Goal: Task Accomplishment & Management: Manage account settings

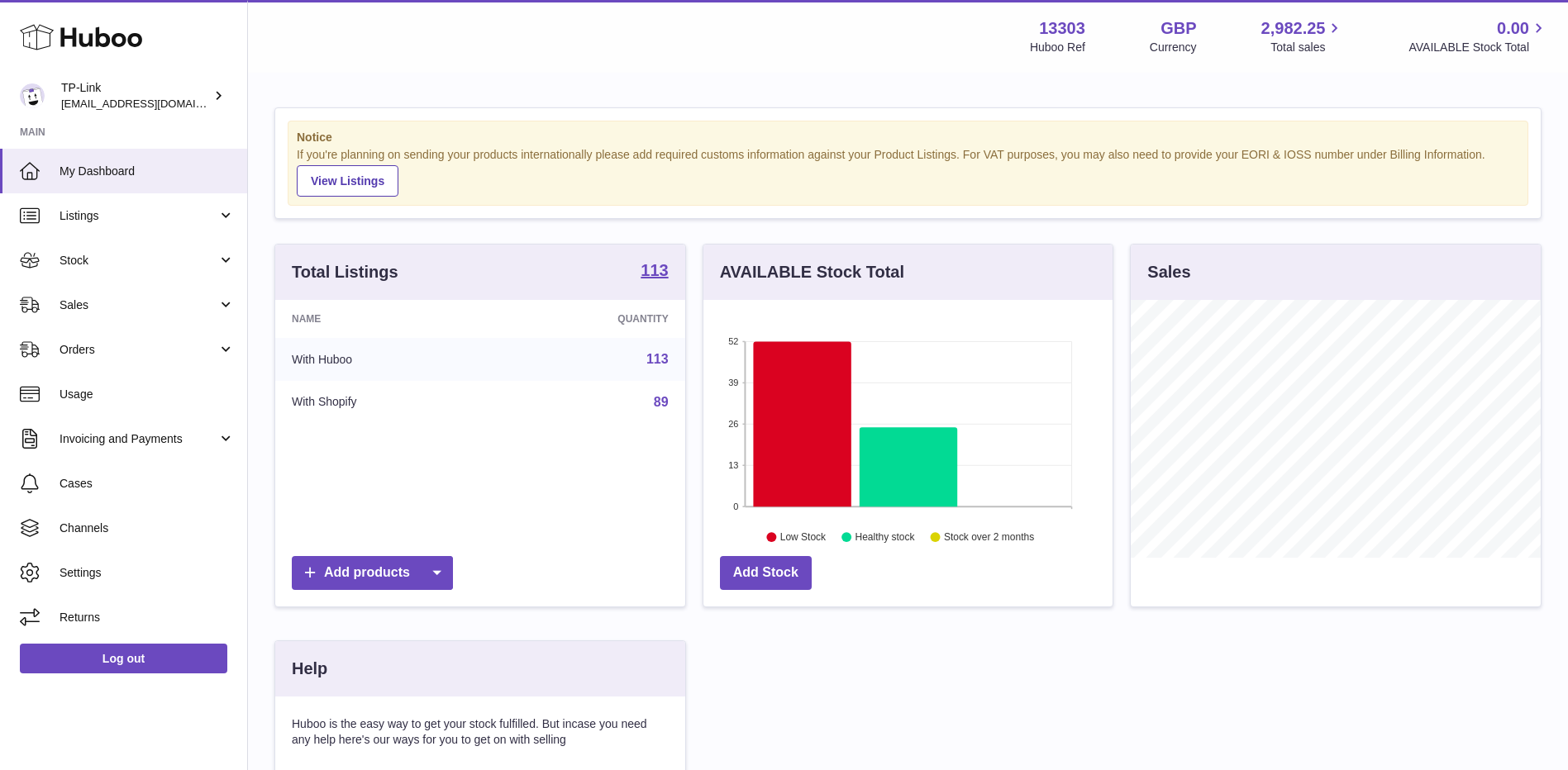
scroll to position [258, 409]
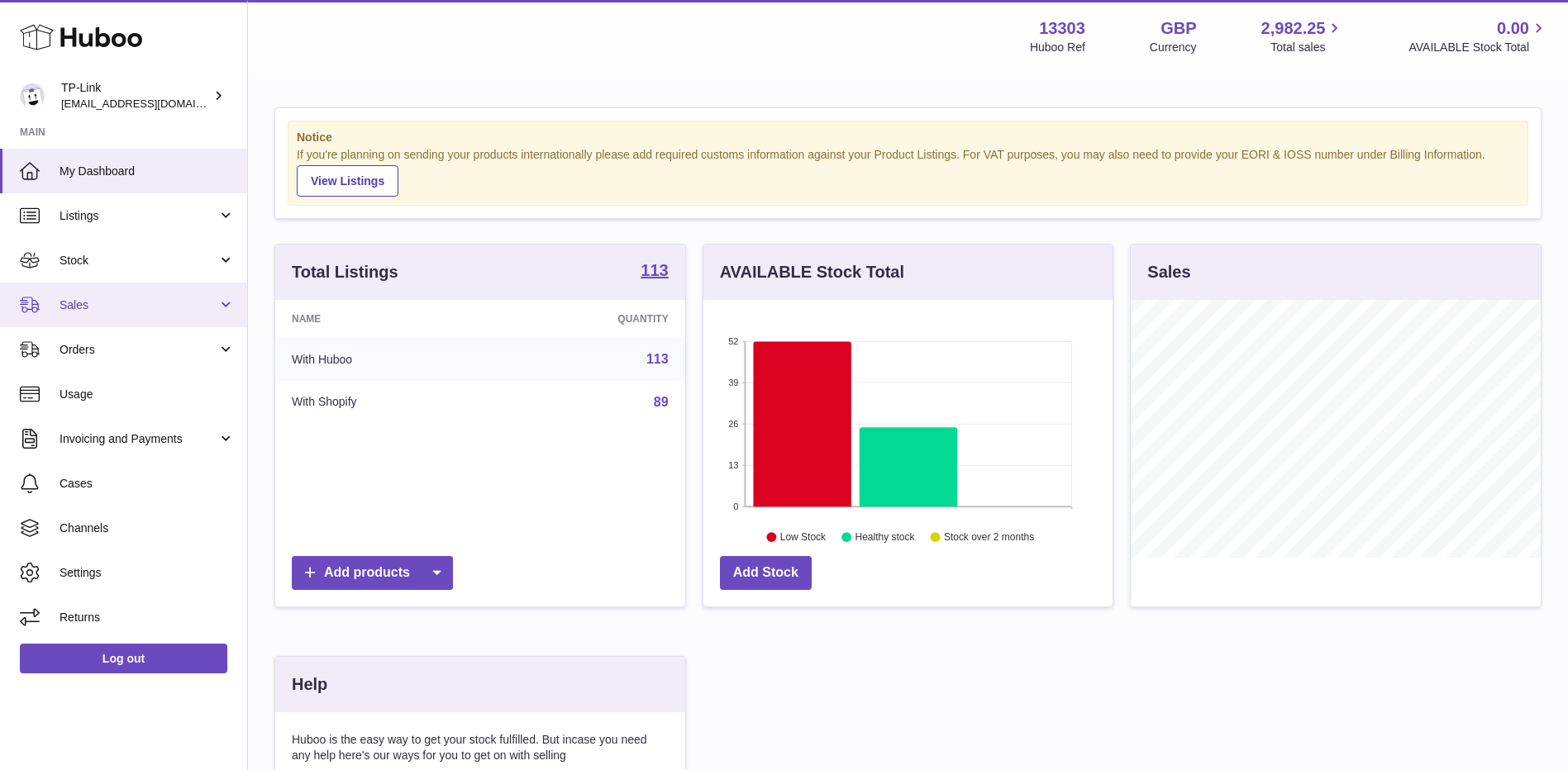
click at [118, 307] on span "Sales" at bounding box center [138, 305] width 158 height 16
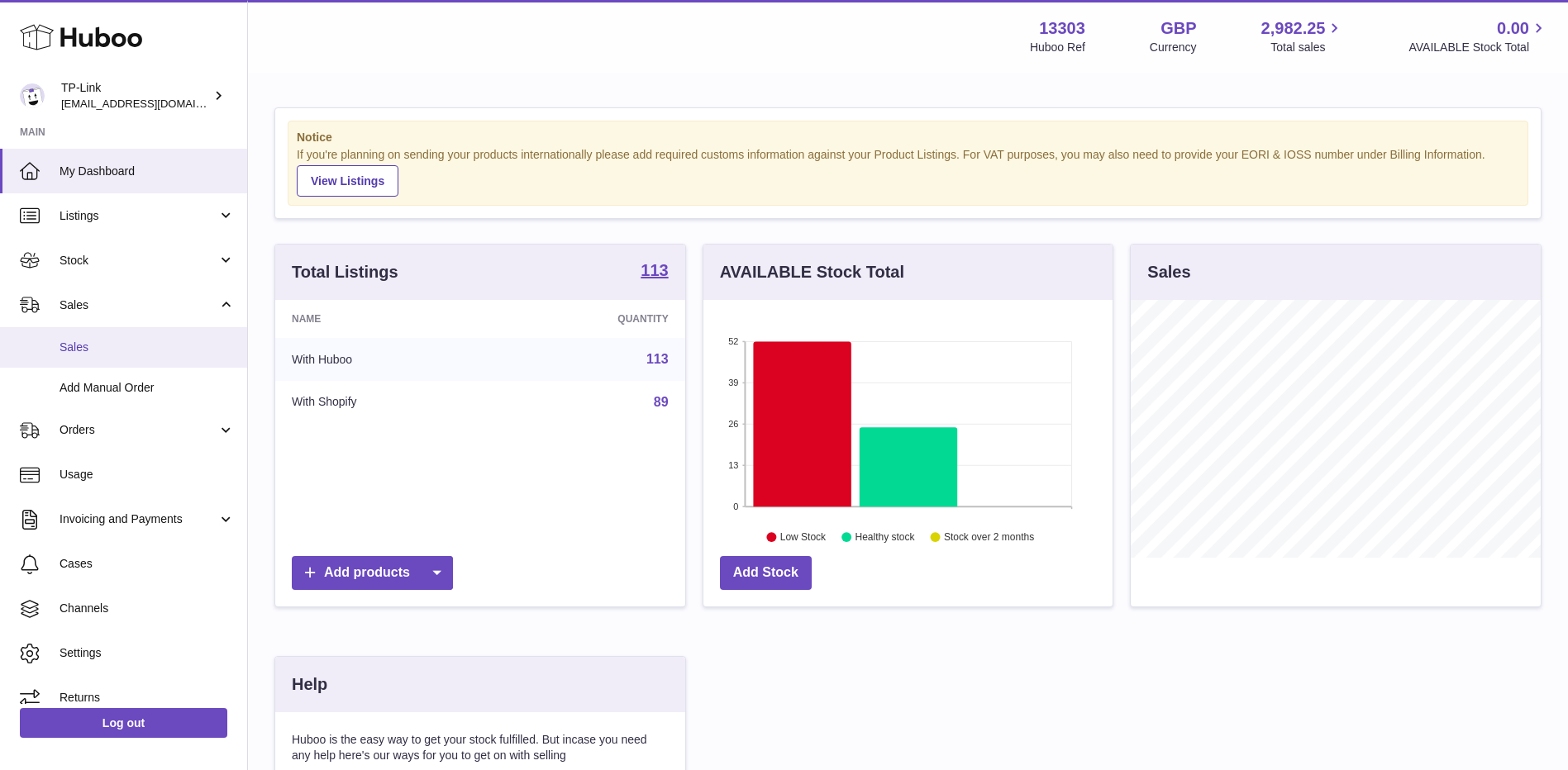
click at [115, 337] on link "Sales" at bounding box center [124, 348] width 247 height 40
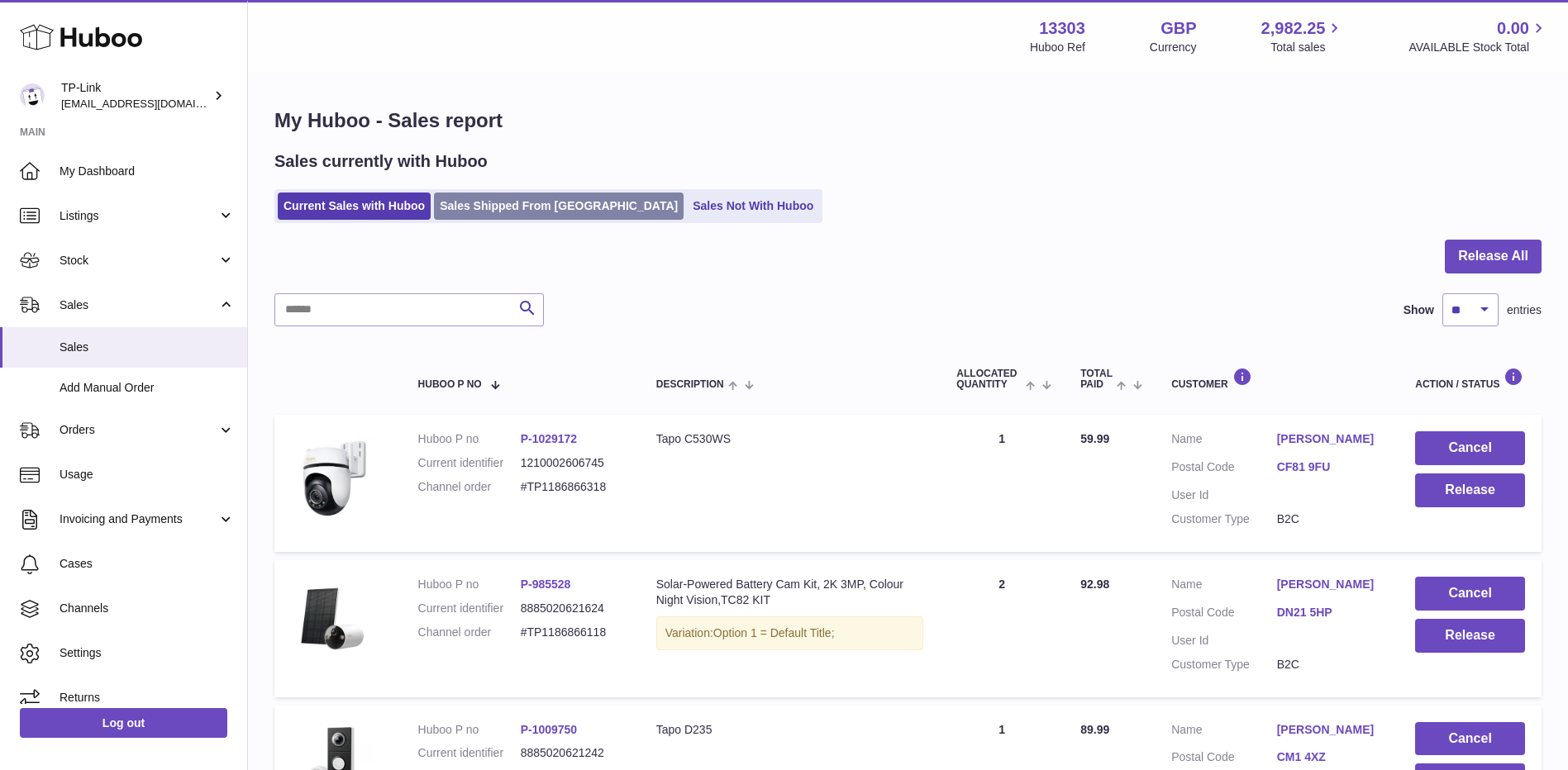
click at [537, 206] on link "Sales Shipped From Huboo" at bounding box center [558, 206] width 249 height 27
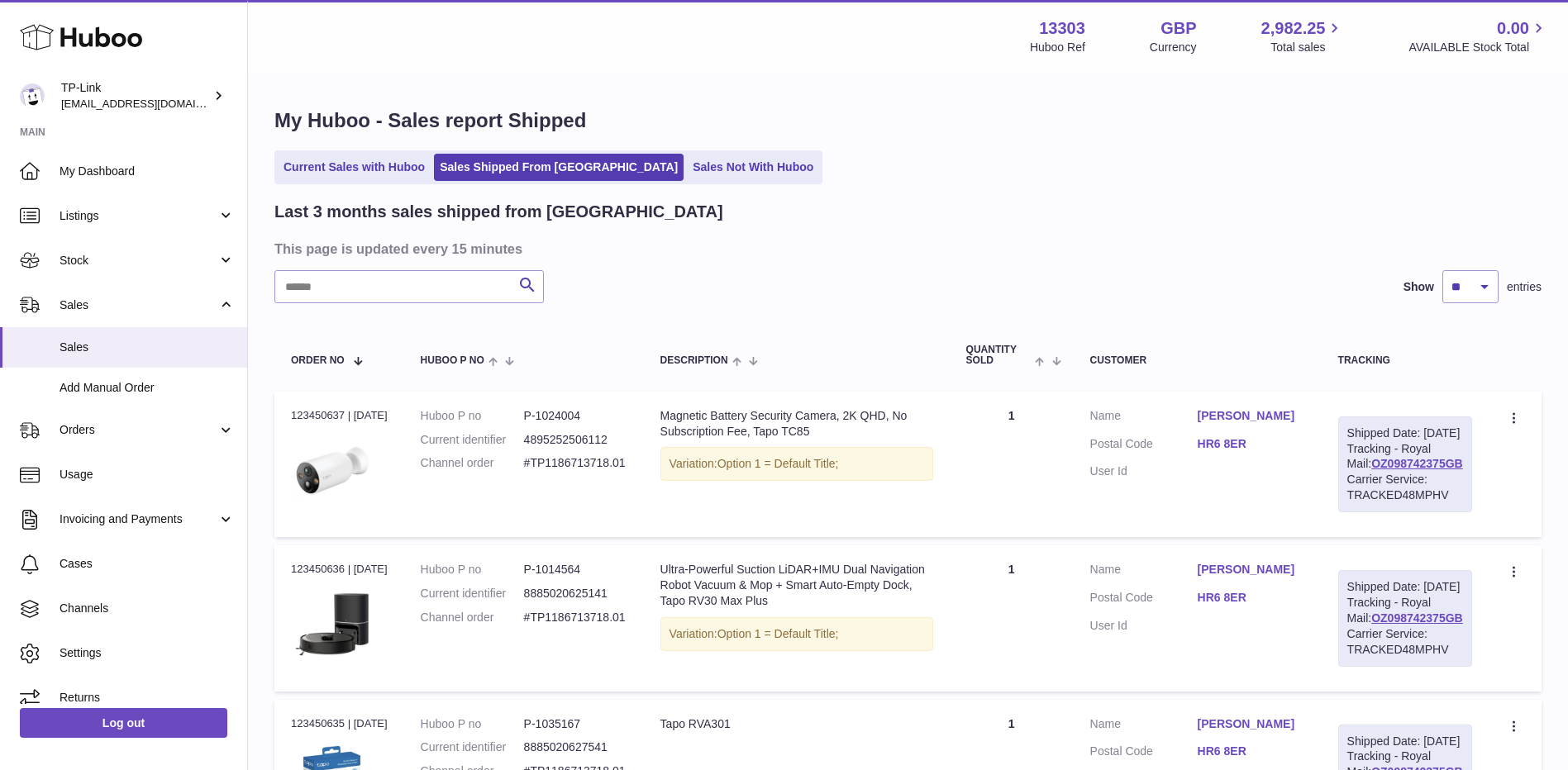
drag, startPoint x: 1000, startPoint y: 233, endPoint x: 850, endPoint y: 267, distance: 153.8
click at [431, 292] on input "text" at bounding box center [409, 287] width 269 height 33
paste input "**********"
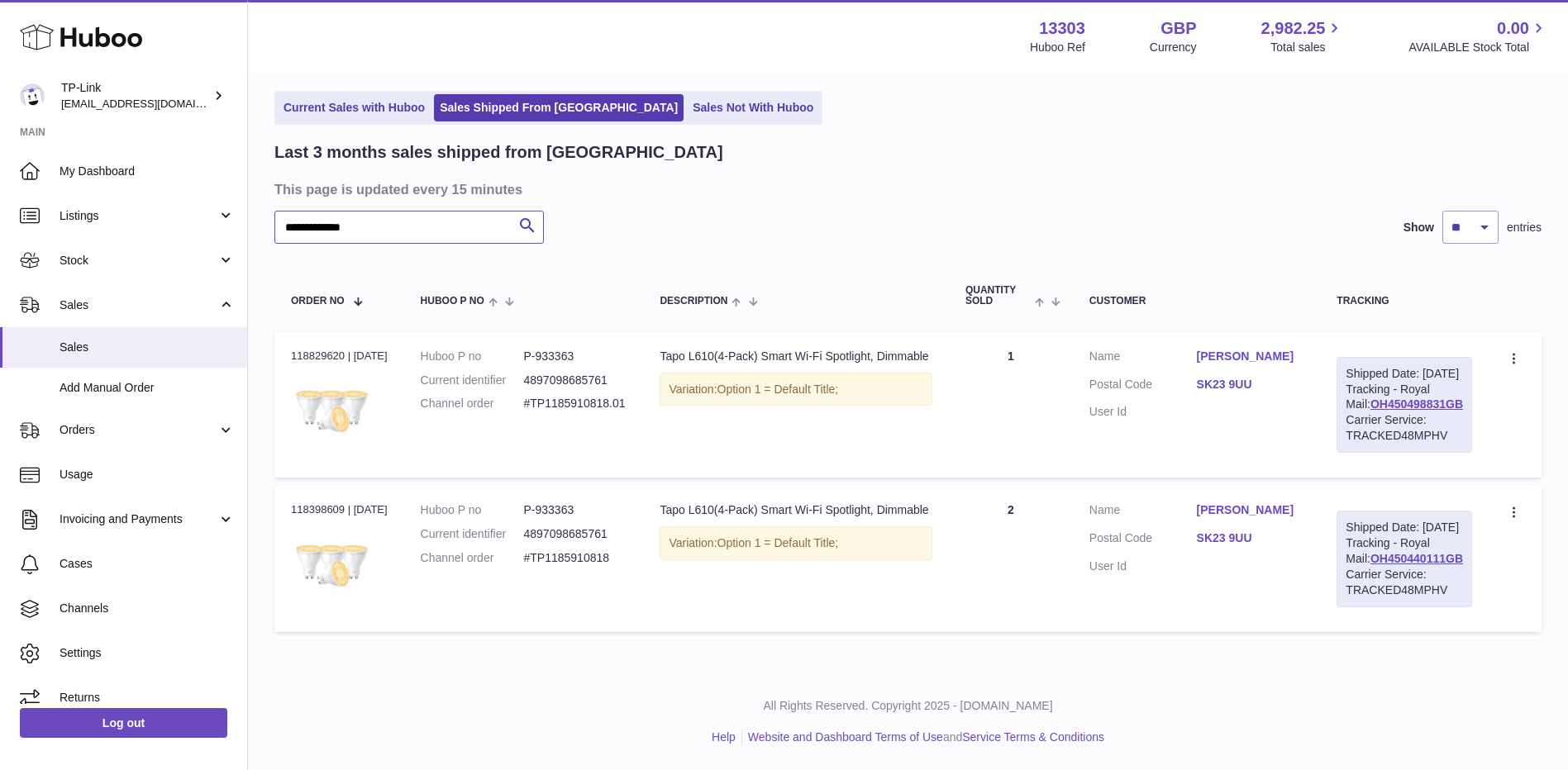
scroll to position [122, 0]
type input "**********"
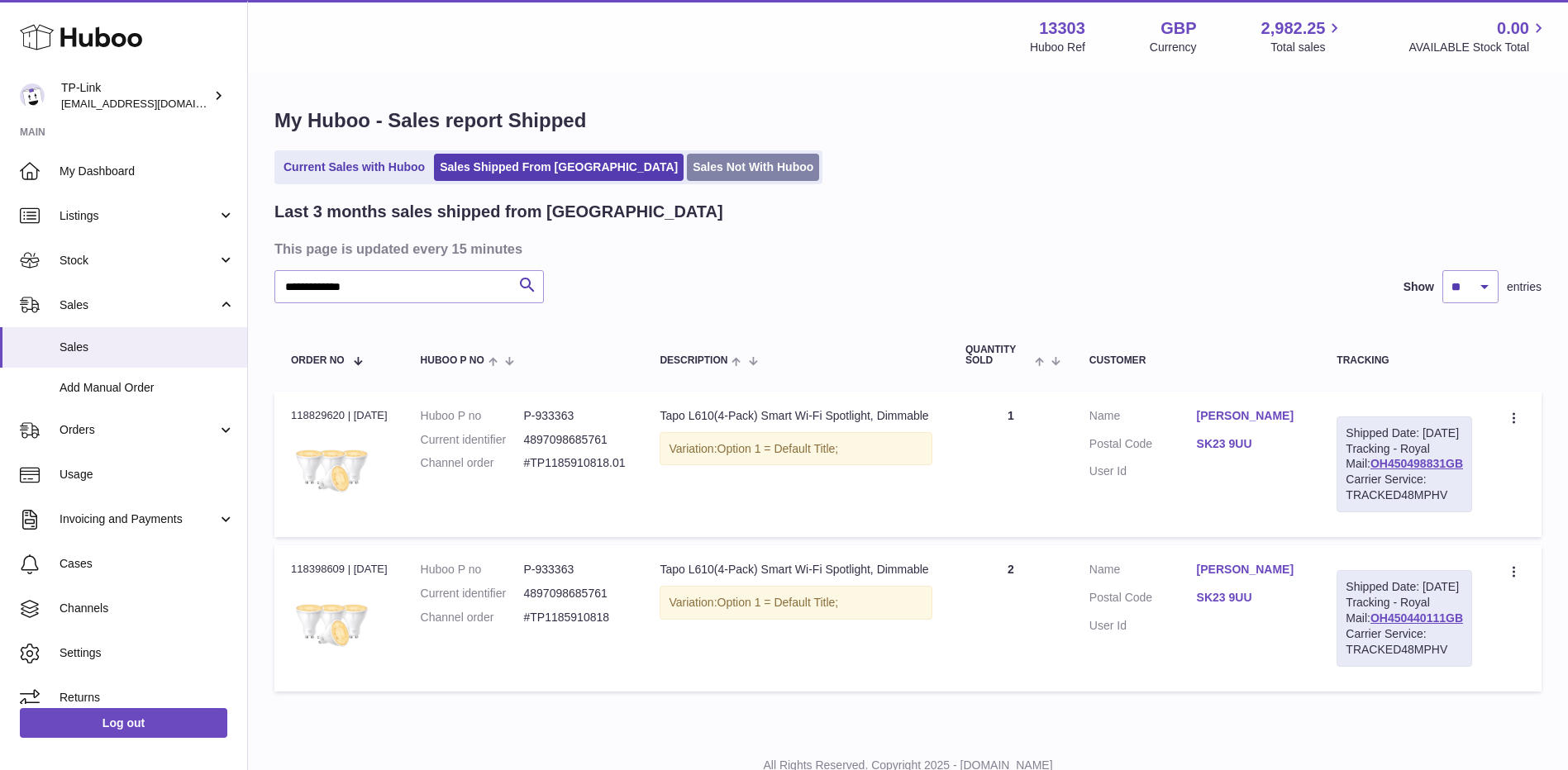
click at [686, 155] on link "Sales Not With Huboo" at bounding box center [753, 166] width 132 height 27
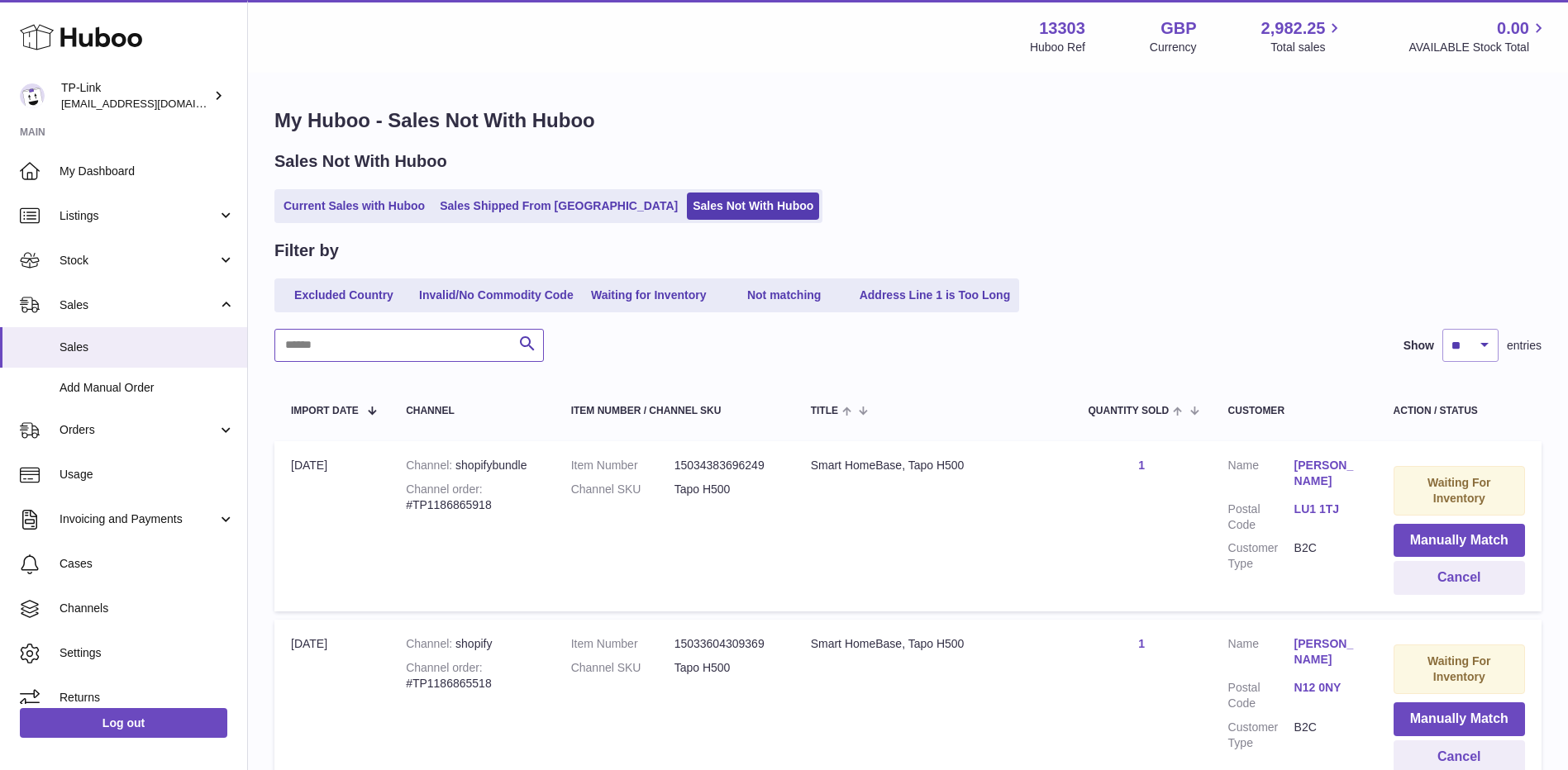
click at [470, 334] on input "text" at bounding box center [409, 346] width 269 height 33
paste input "*******"
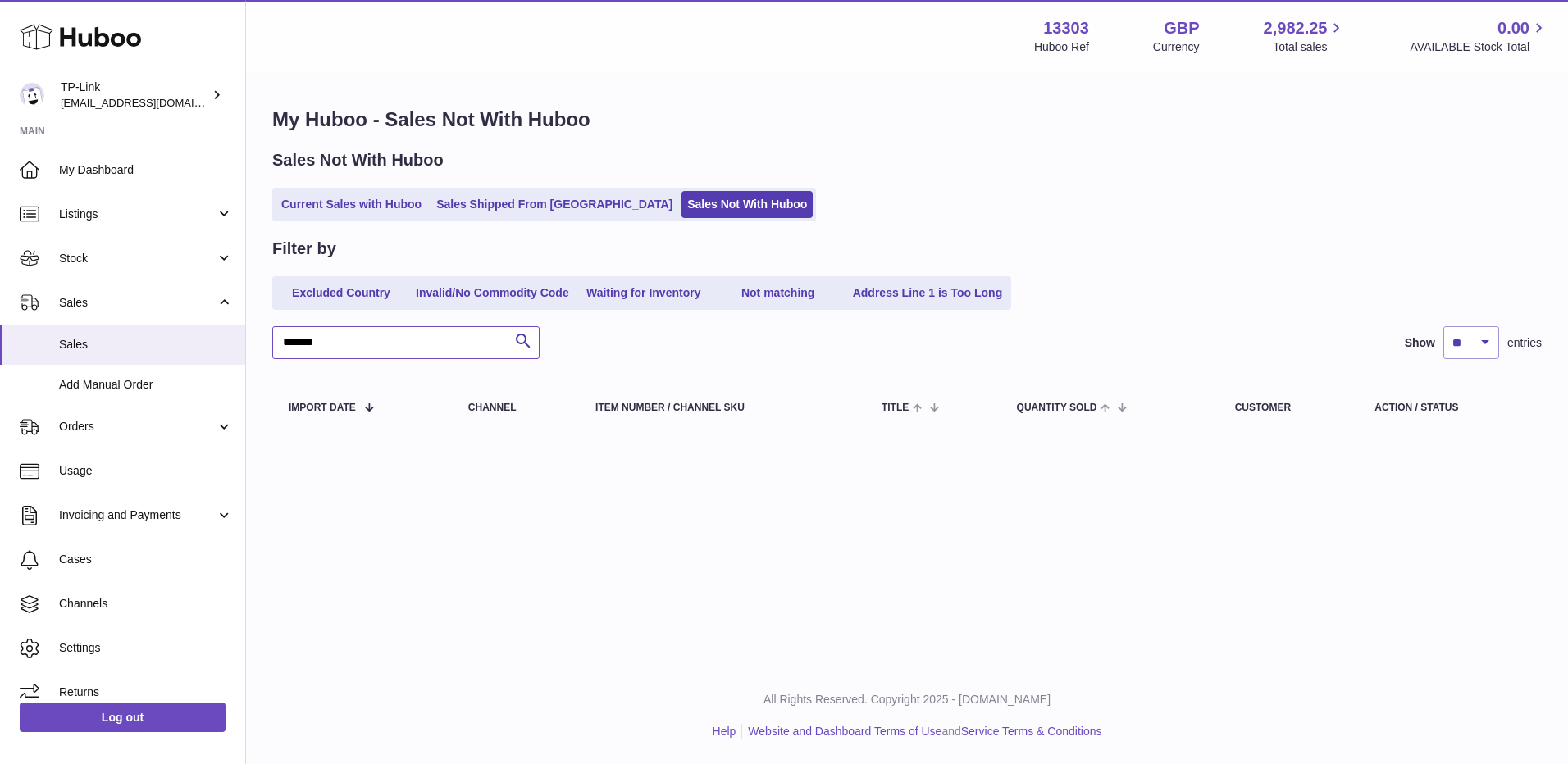
drag, startPoint x: 368, startPoint y: 347, endPoint x: 255, endPoint y: 347, distance: 113.0
click at [255, 347] on div "My Huboo - Sales Not With Huboo Sales Not With Huboo Current Sales with Huboo S…" at bounding box center [907, 271] width 1322 height 397
paste input "******"
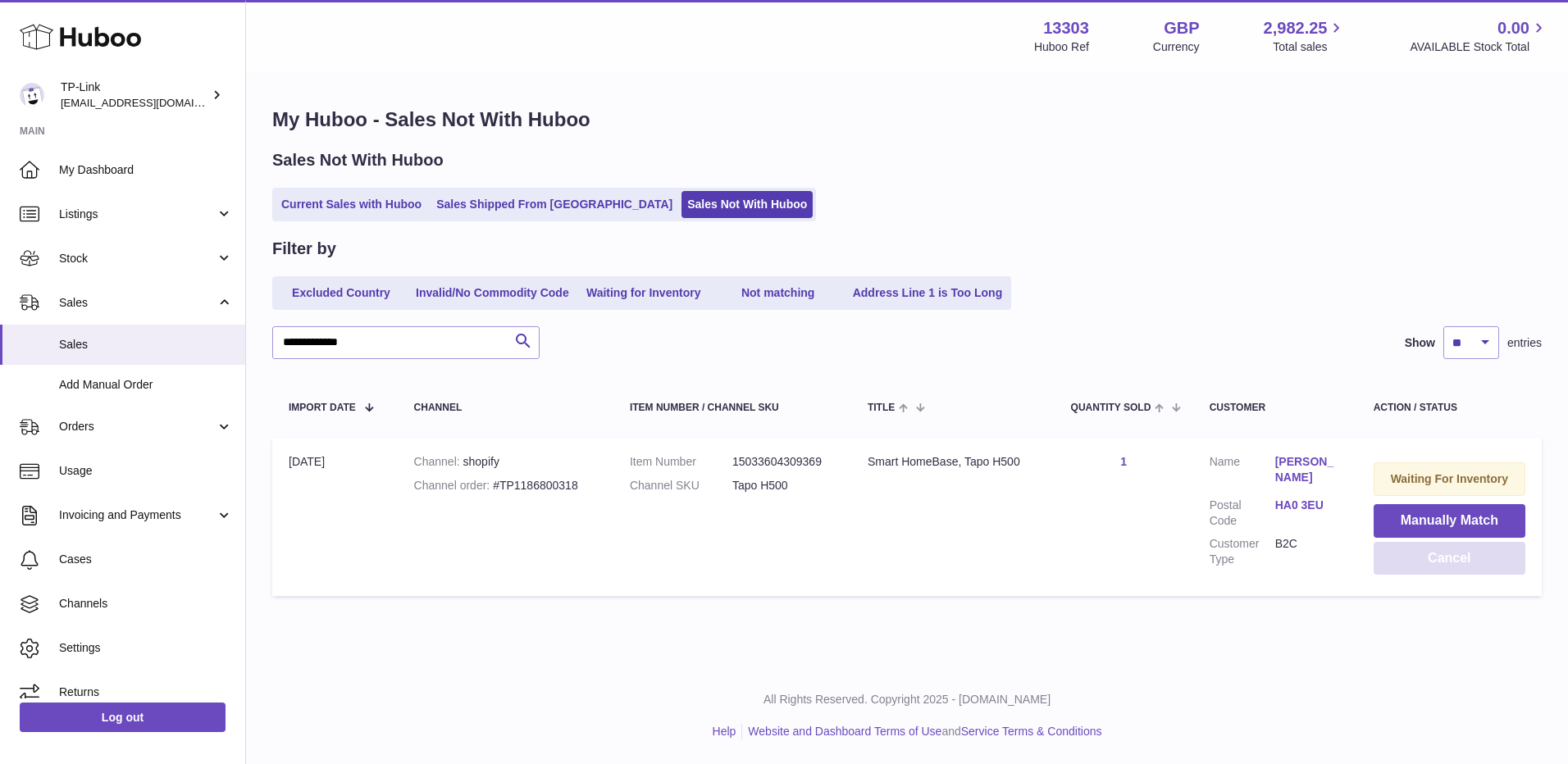
drag, startPoint x: 1466, startPoint y: 551, endPoint x: 1314, endPoint y: 513, distance: 156.7
click at [1466, 551] on button "Cancel" at bounding box center [1449, 558] width 151 height 34
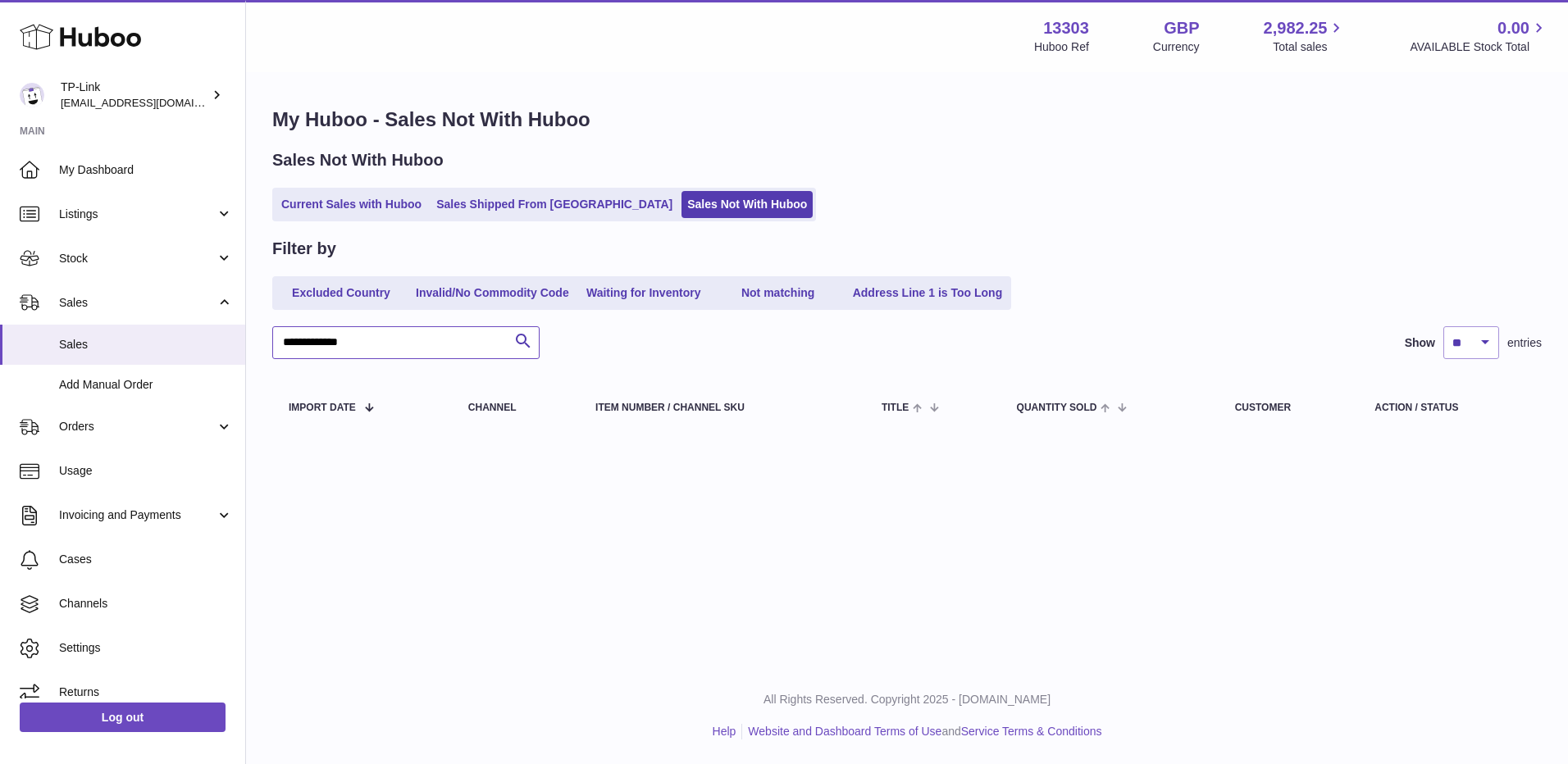
drag, startPoint x: 396, startPoint y: 341, endPoint x: 262, endPoint y: 348, distance: 134.2
click at [262, 348] on div "**********" at bounding box center [907, 271] width 1322 height 397
paste input "text"
type input "**********"
click at [359, 201] on link "Current Sales with Huboo" at bounding box center [351, 204] width 151 height 27
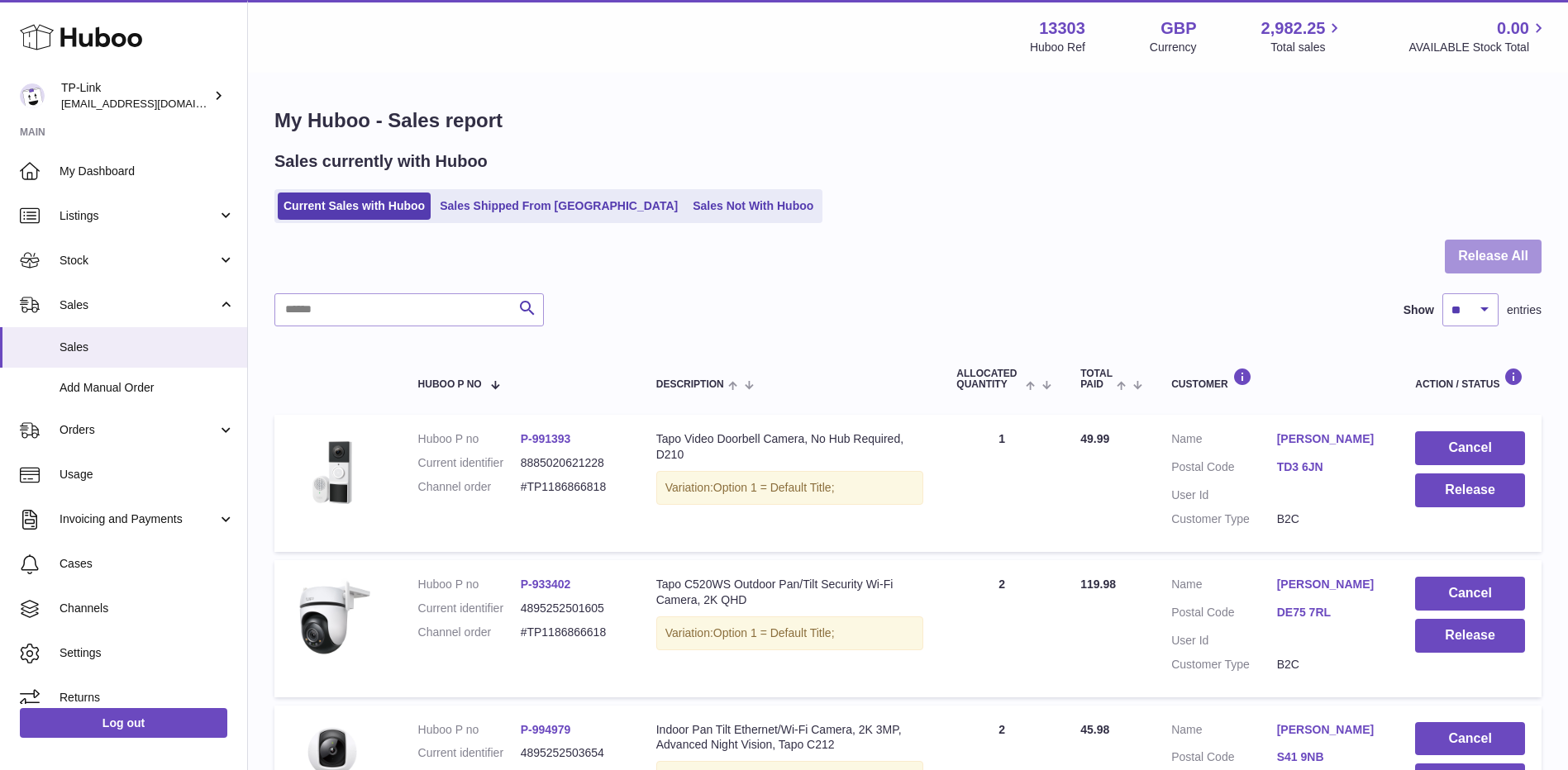
click at [1500, 243] on button "Release All" at bounding box center [1492, 256] width 97 height 34
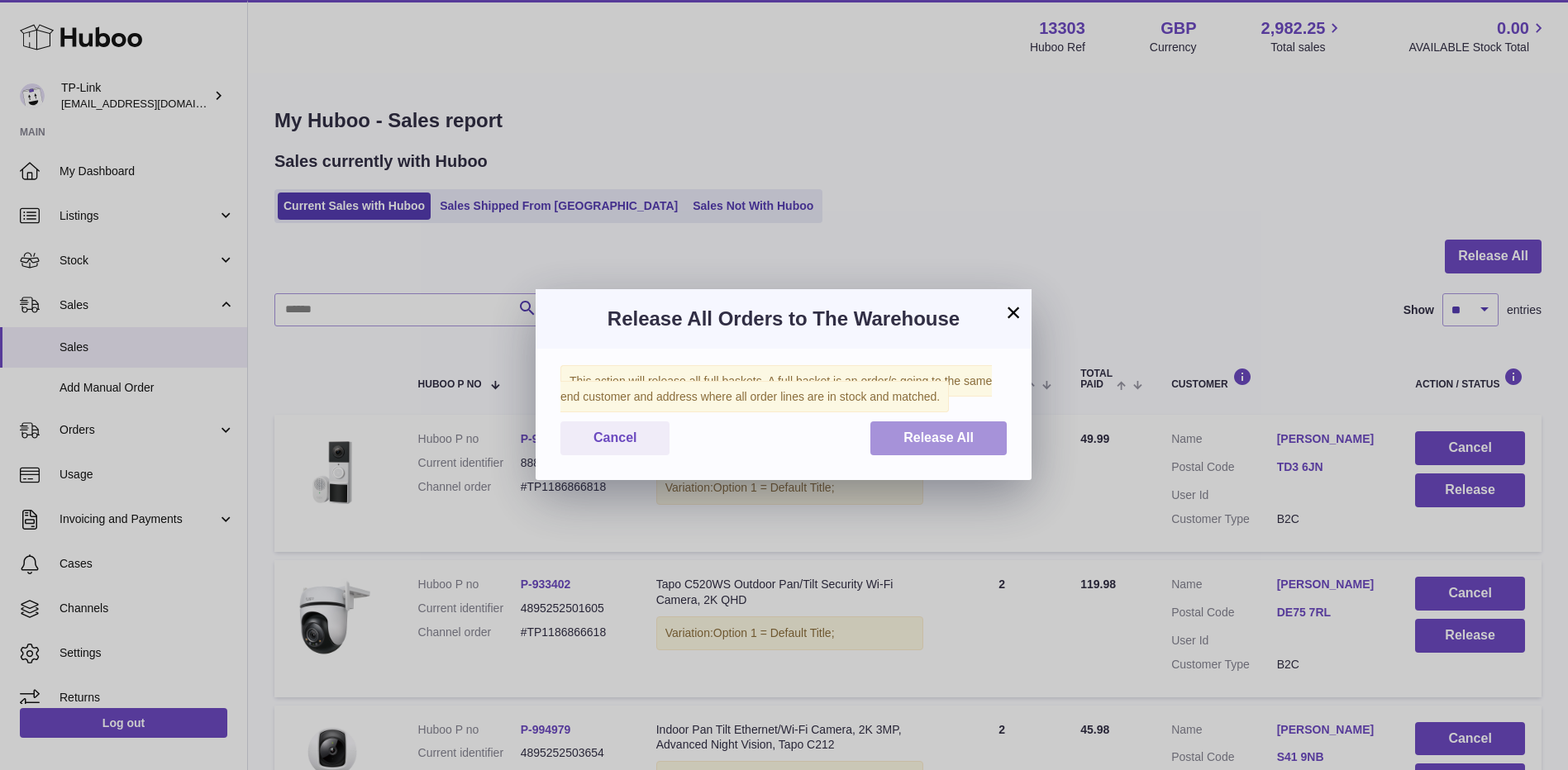
click at [984, 434] on button "Release All" at bounding box center [938, 438] width 137 height 34
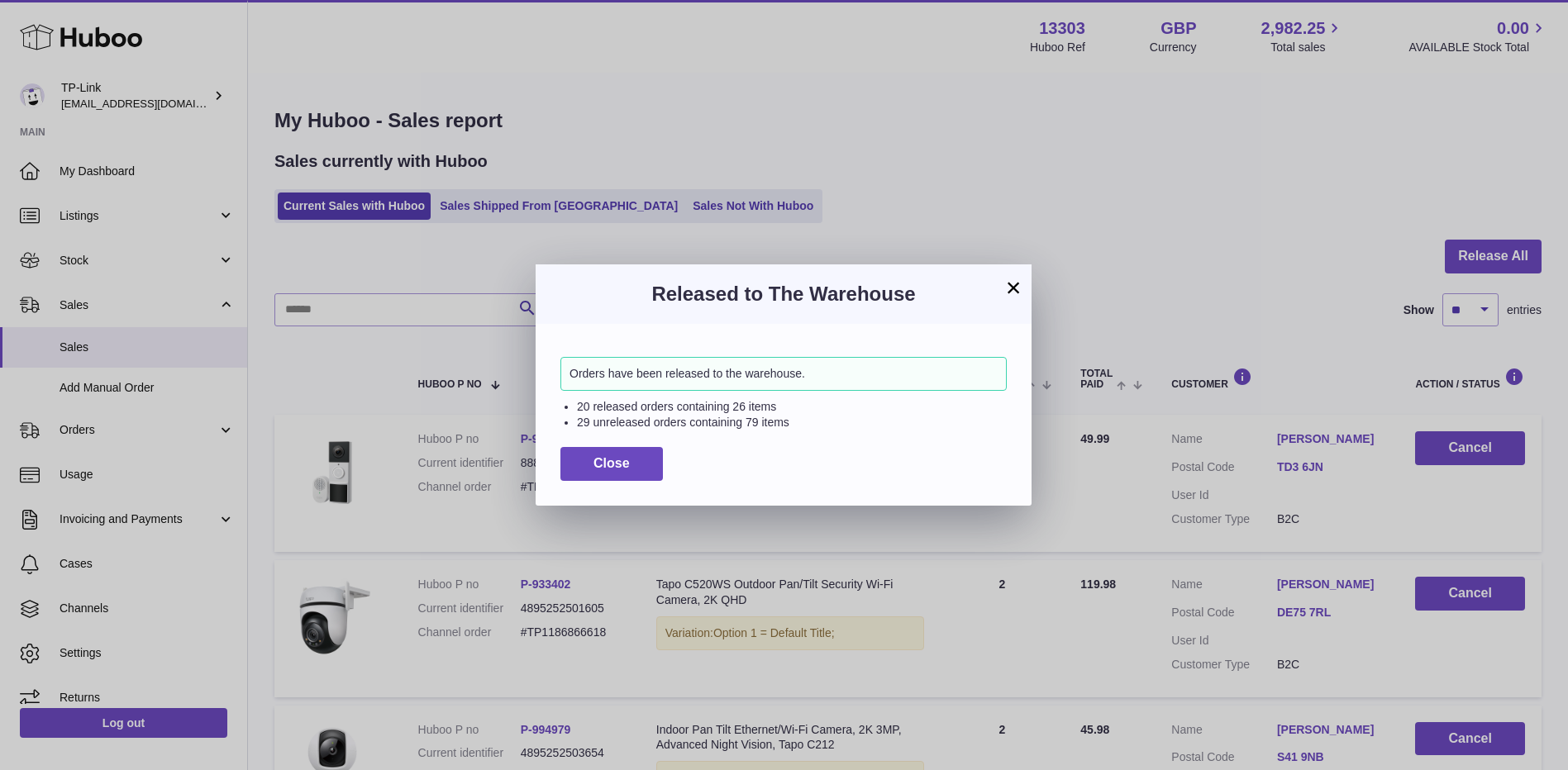
click at [1013, 291] on button "×" at bounding box center [1013, 287] width 20 height 20
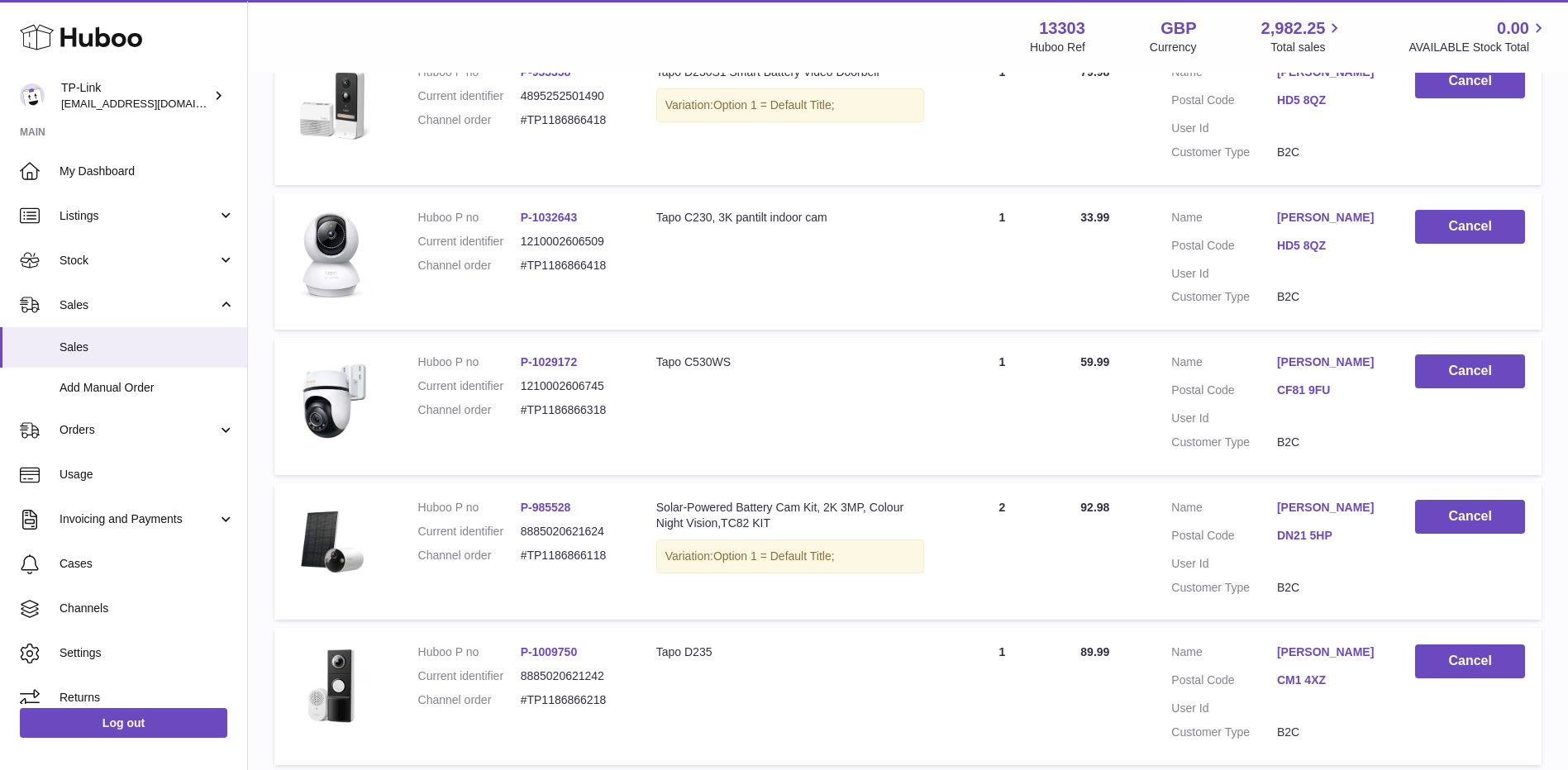
scroll to position [1284, 0]
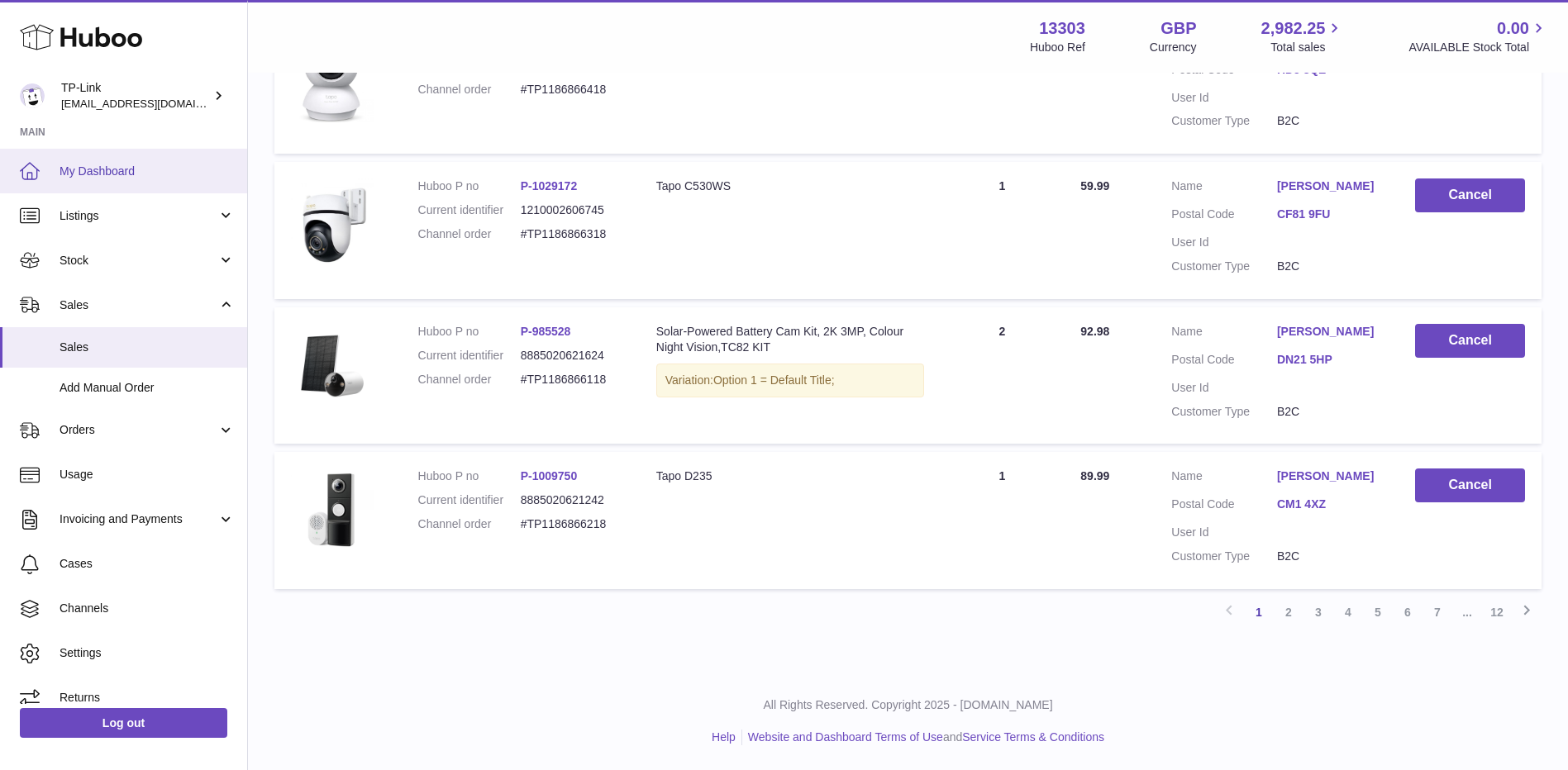
click at [171, 170] on span "My Dashboard" at bounding box center [146, 172] width 175 height 16
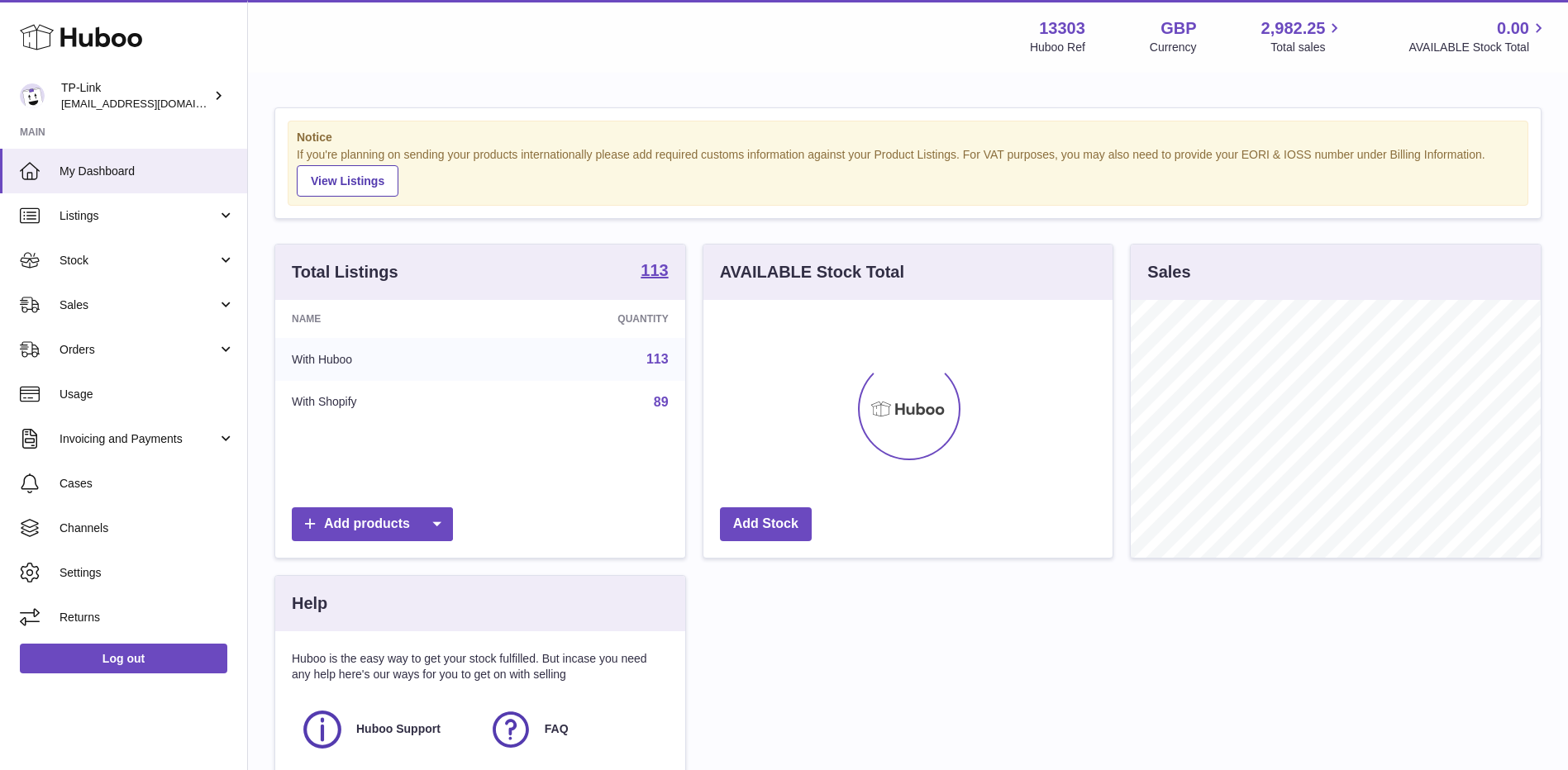
scroll to position [258, 409]
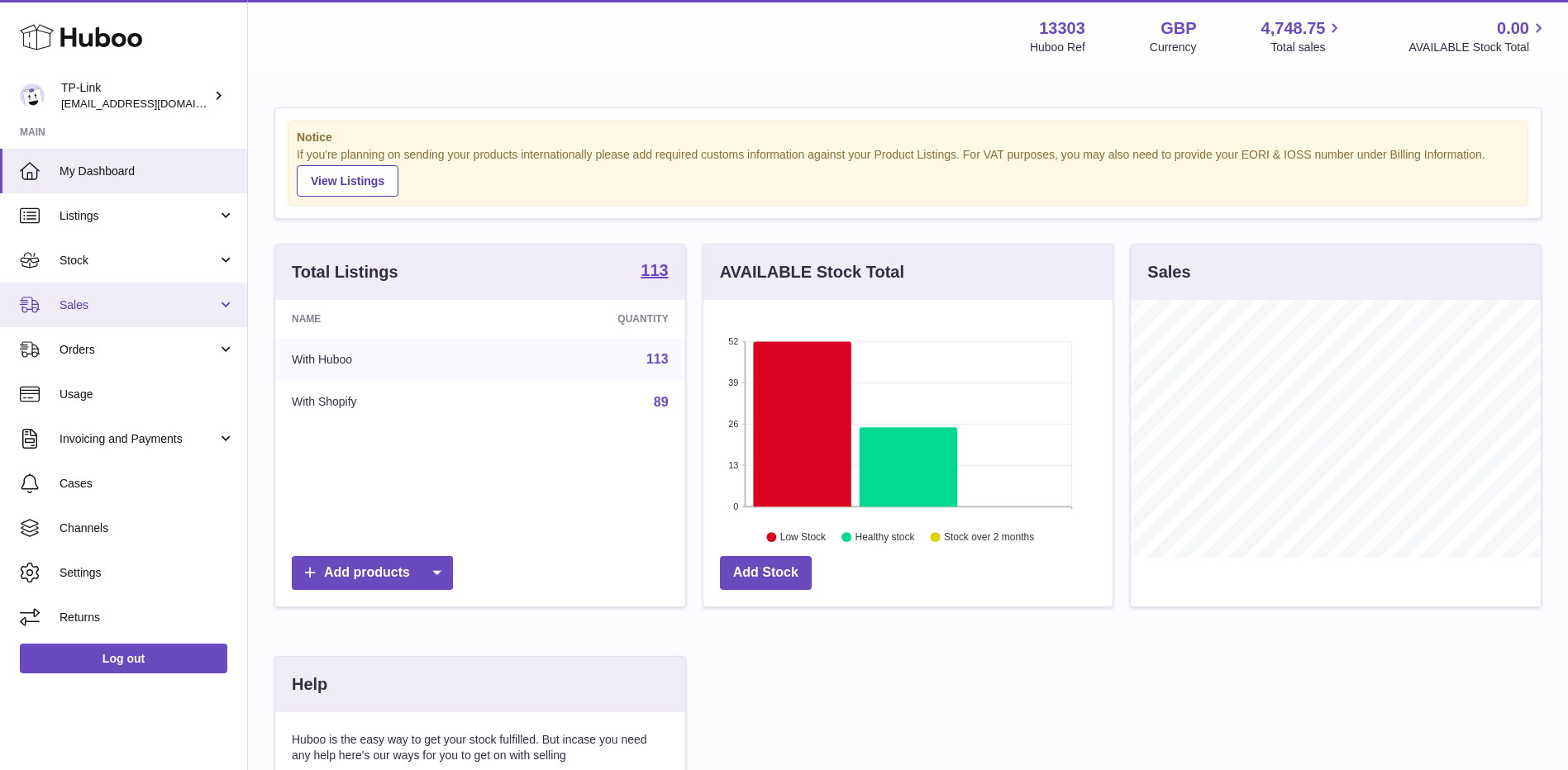
click at [115, 299] on span "Sales" at bounding box center [138, 305] width 158 height 16
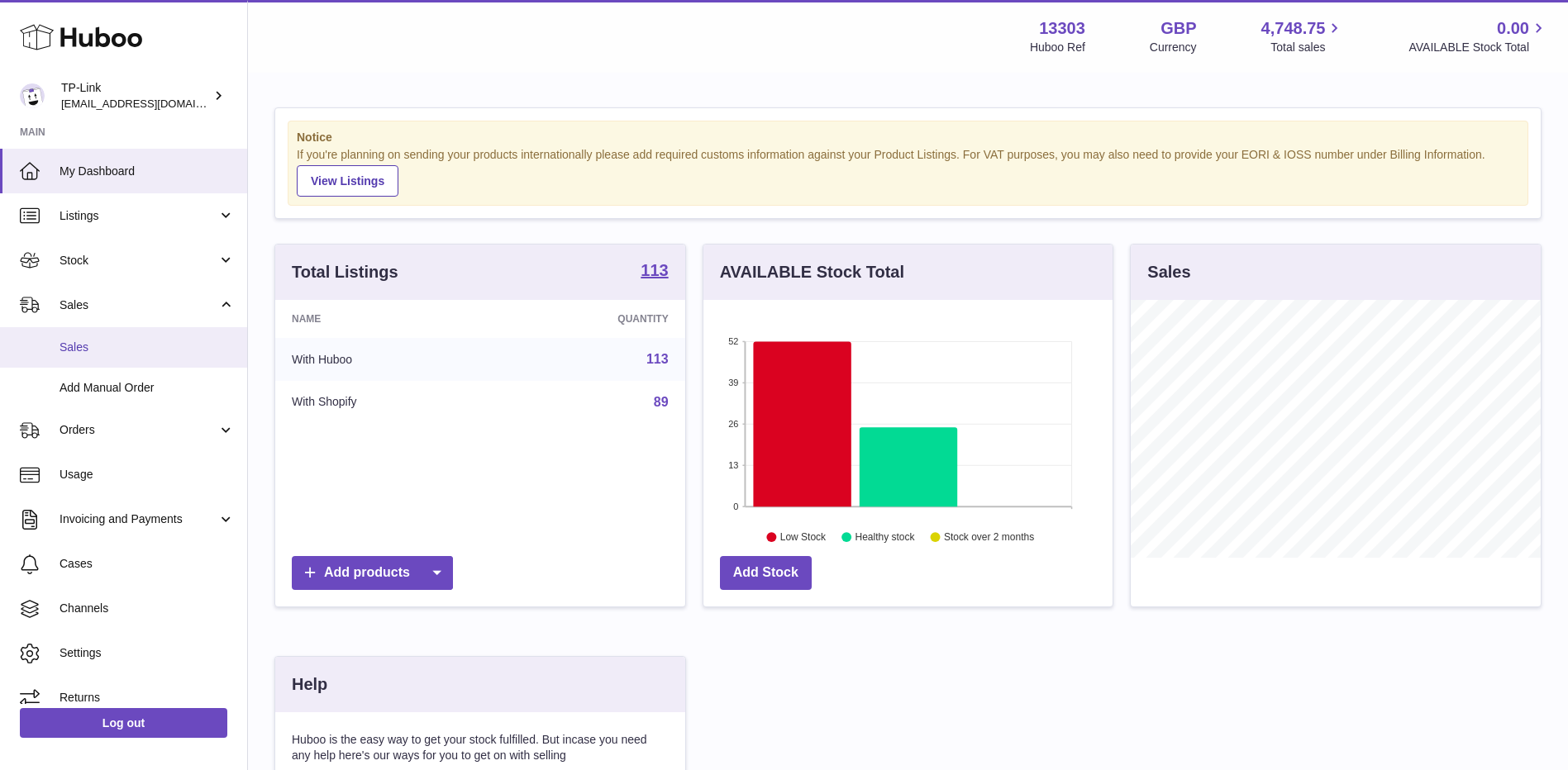
click at [119, 343] on span "Sales" at bounding box center [146, 348] width 175 height 16
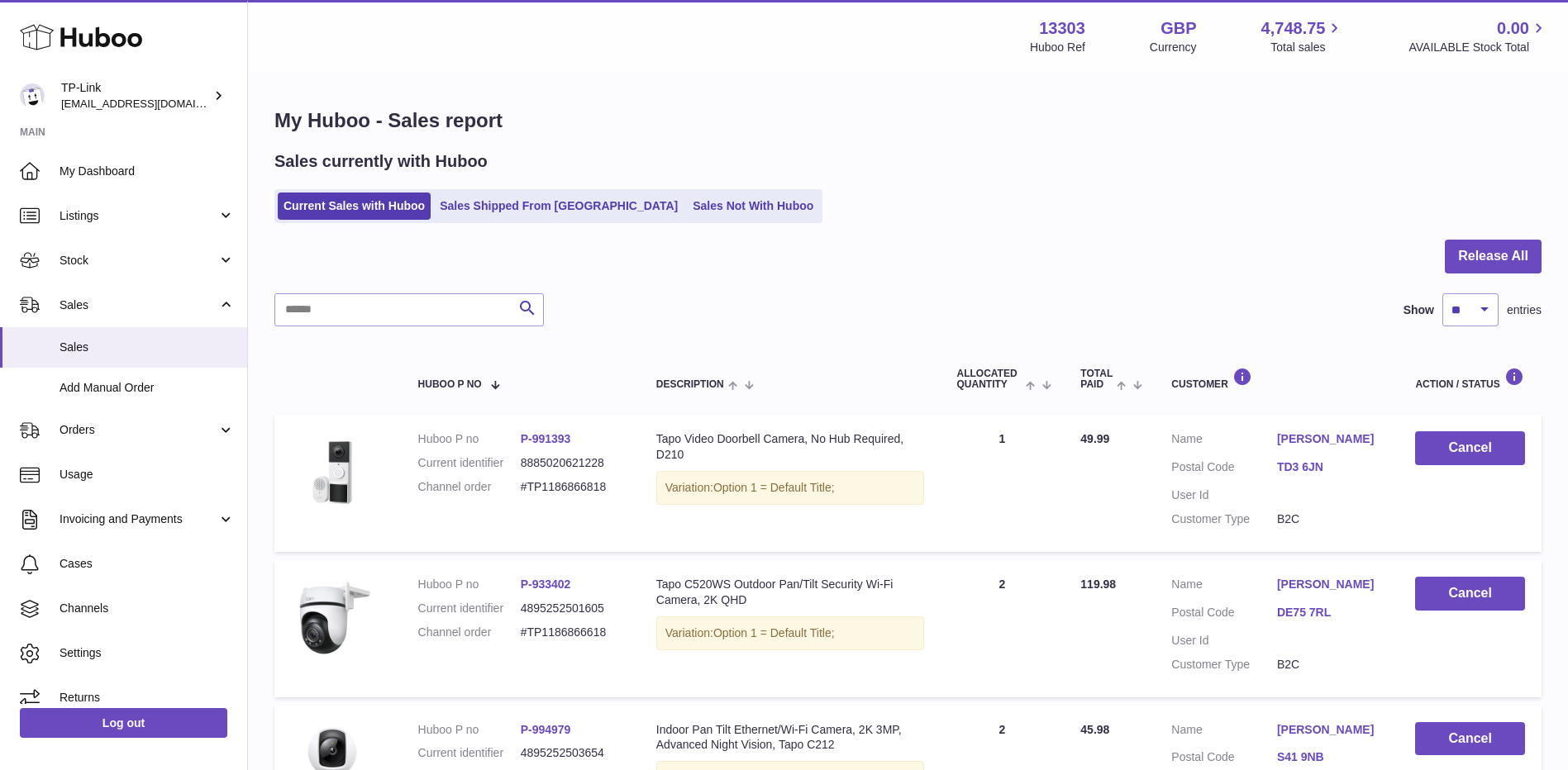
click at [318, 190] on ul "Current Sales with Huboo Sales Shipped From [GEOGRAPHIC_DATA] Sales Not With Hu…" at bounding box center [548, 206] width 548 height 34
click at [323, 207] on link "Current Sales with Huboo" at bounding box center [354, 206] width 152 height 27
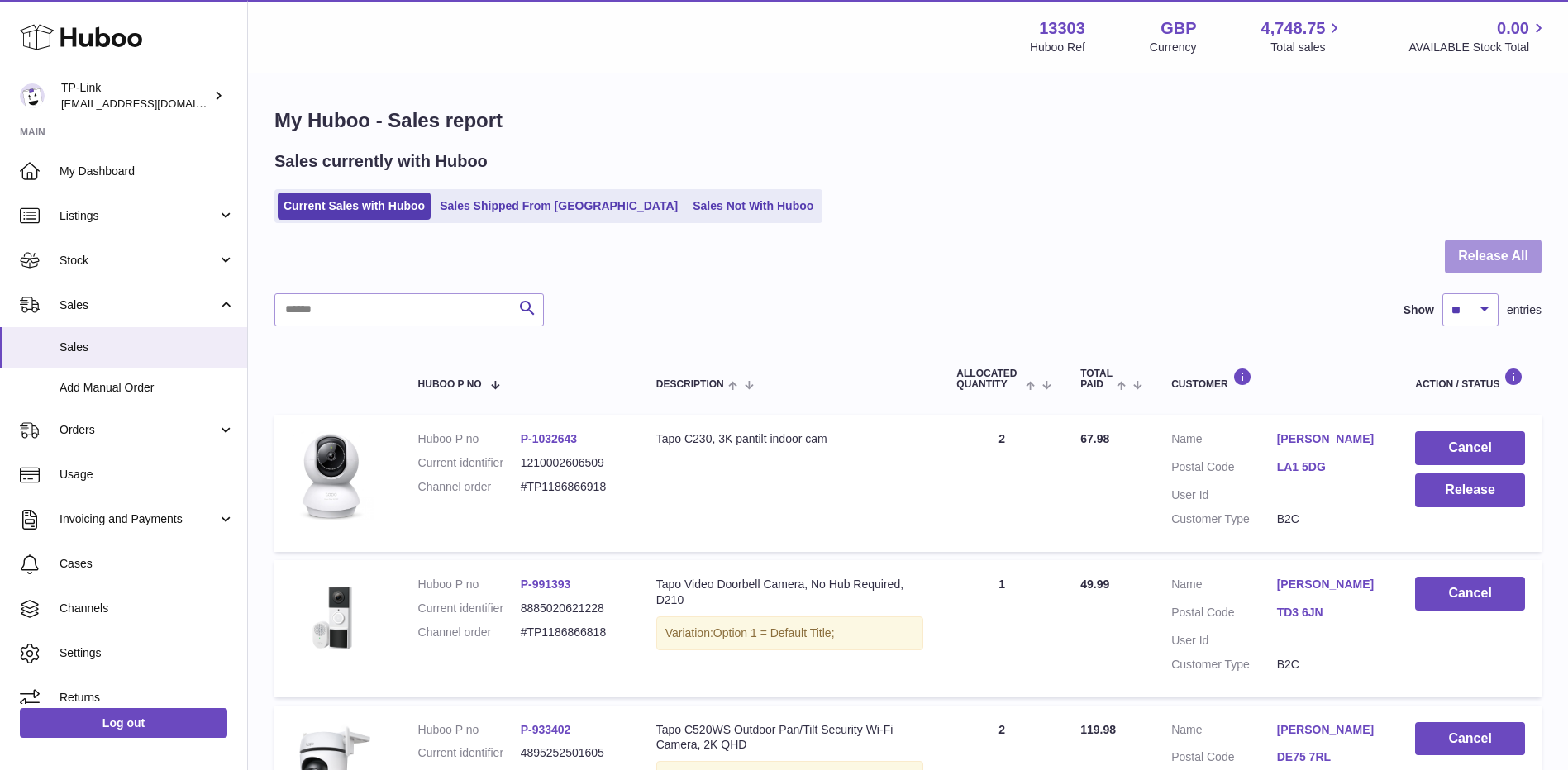
click at [1482, 256] on button "Release All" at bounding box center [1492, 256] width 97 height 34
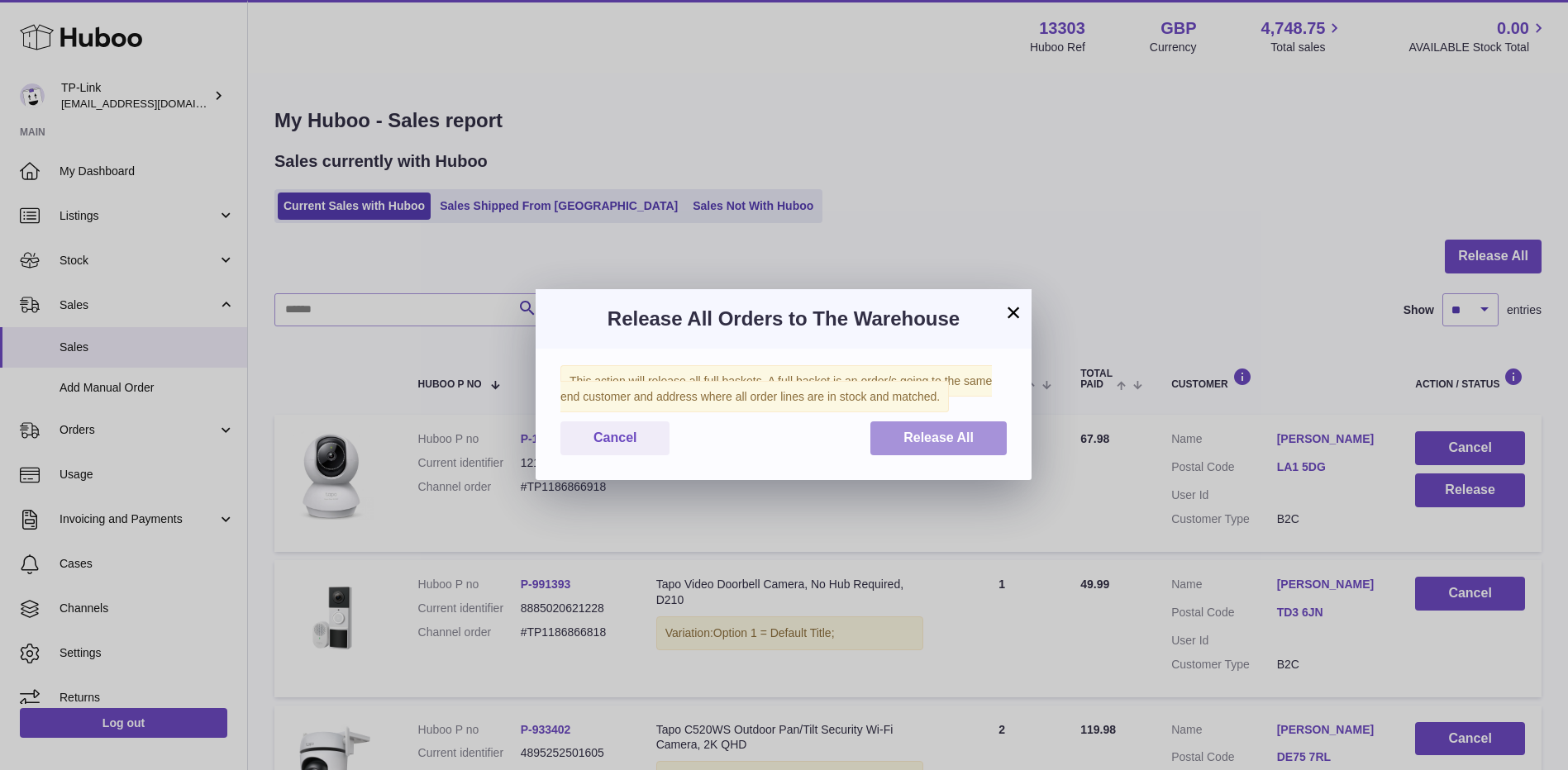
click at [991, 429] on button "Release All" at bounding box center [938, 438] width 137 height 34
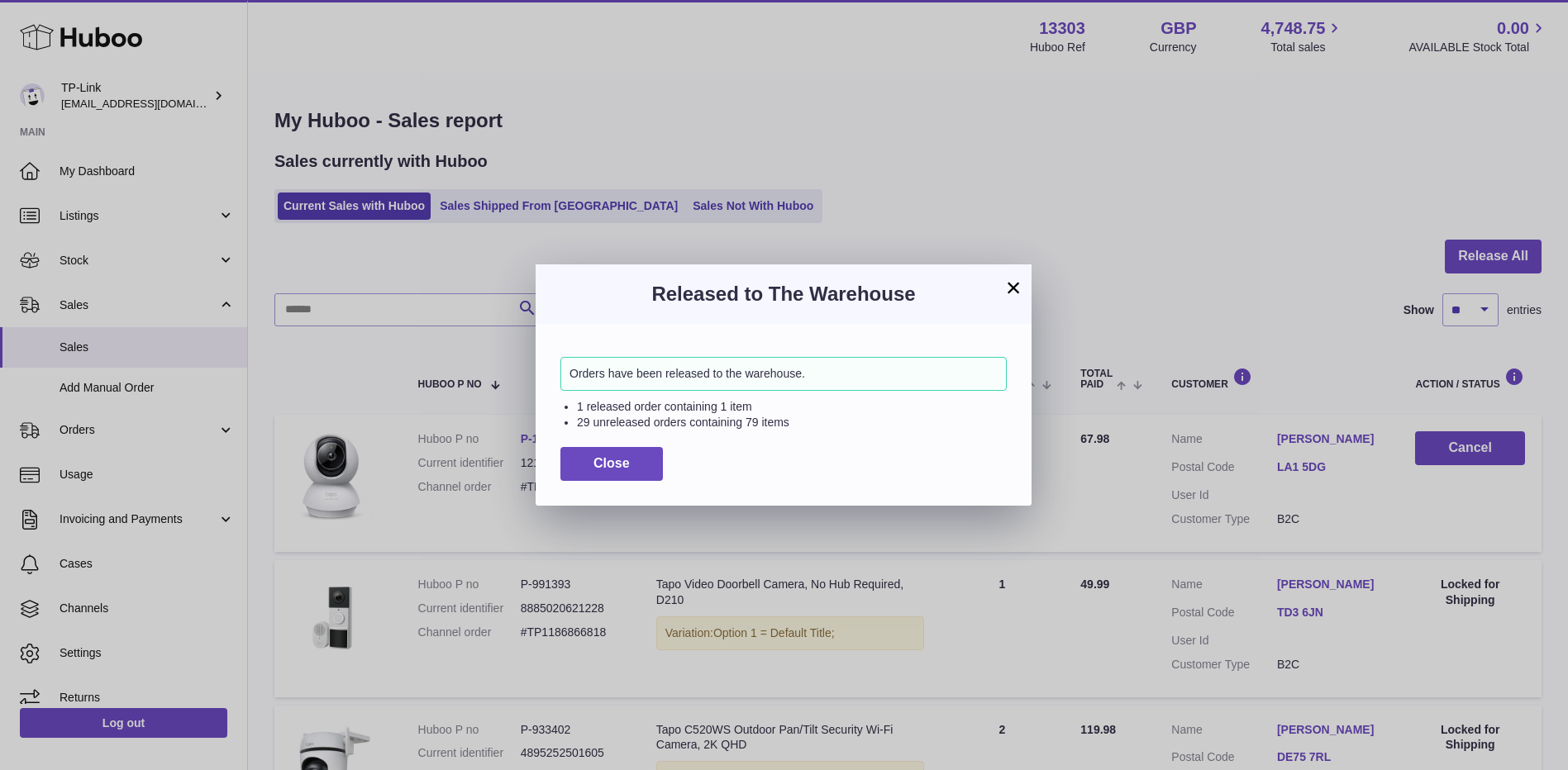
click at [1016, 288] on button "×" at bounding box center [1013, 287] width 20 height 20
